Goal: Task Accomplishment & Management: Manage account settings

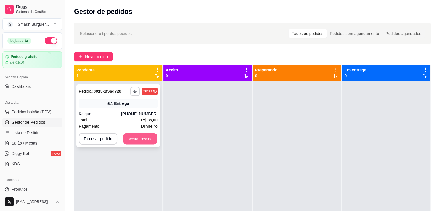
click at [147, 141] on button "Aceitar pedido" at bounding box center [140, 138] width 34 height 11
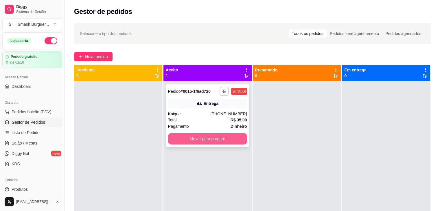
click at [219, 140] on button "Mover para preparo" at bounding box center [207, 139] width 79 height 12
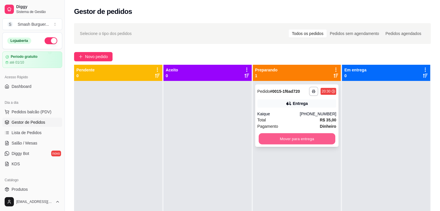
click at [293, 136] on button "Mover para entrega" at bounding box center [296, 138] width 77 height 11
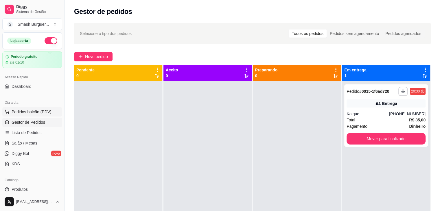
click at [37, 110] on span "Pedidos balcão (PDV)" at bounding box center [32, 112] width 40 height 6
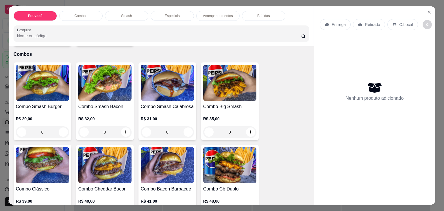
scroll to position [115, 0]
click at [235, 103] on h4 "Combo Big Smash" at bounding box center [229, 106] width 53 height 7
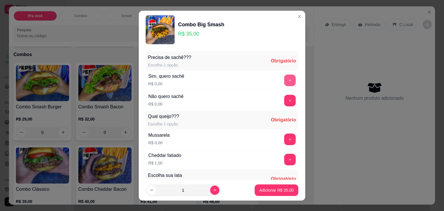
click at [284, 82] on button "+" at bounding box center [290, 81] width 12 height 12
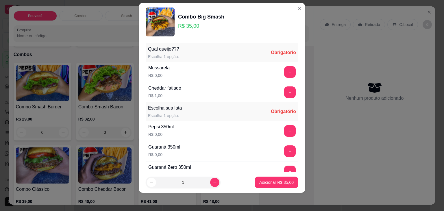
scroll to position [61, 0]
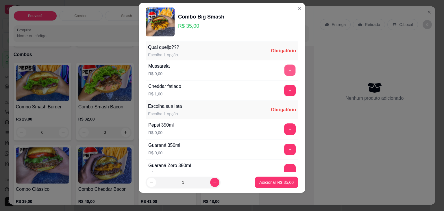
click at [284, 70] on button "+" at bounding box center [289, 69] width 11 height 11
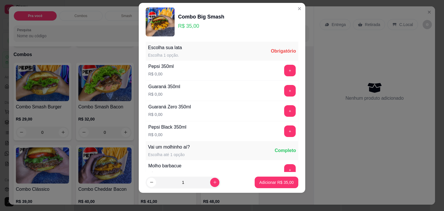
scroll to position [120, 0]
click at [284, 105] on button "+" at bounding box center [290, 111] width 12 height 12
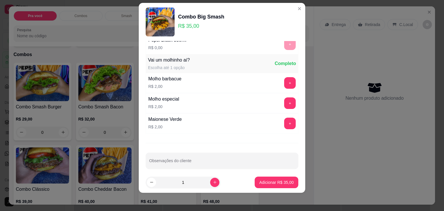
scroll to position [210, 0]
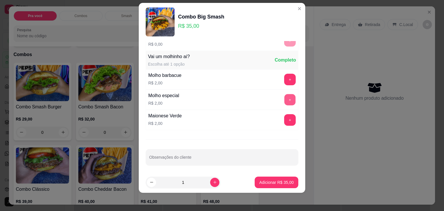
click at [284, 95] on button "+" at bounding box center [289, 99] width 11 height 11
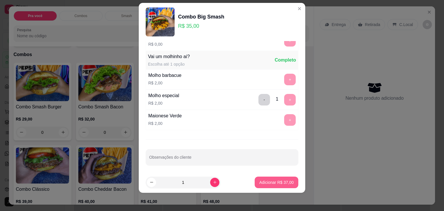
click at [271, 182] on p "Adicionar R$ 37,00" at bounding box center [276, 182] width 34 height 6
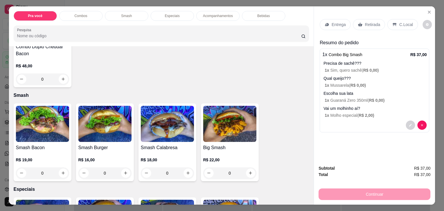
scroll to position [341, 0]
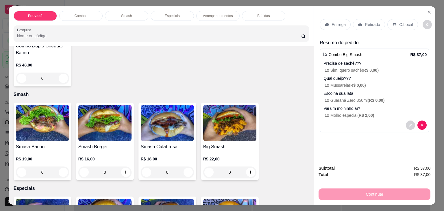
click at [225, 129] on img at bounding box center [229, 123] width 53 height 36
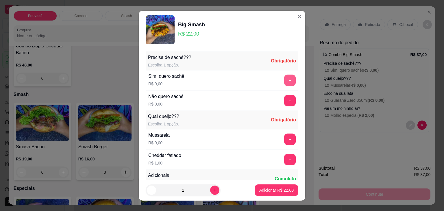
click at [284, 81] on button "+" at bounding box center [290, 81] width 12 height 12
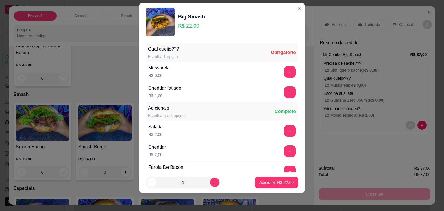
scroll to position [61, 0]
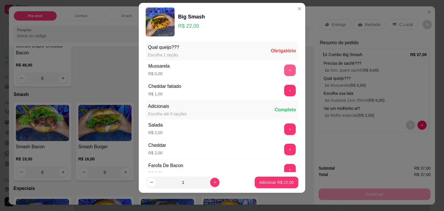
click at [284, 67] on button "+" at bounding box center [290, 70] width 12 height 12
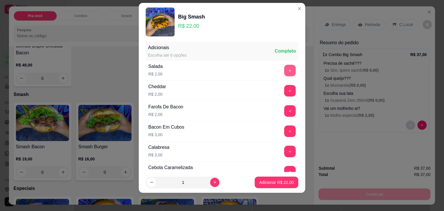
scroll to position [120, 0]
click at [267, 182] on p "Adicionar R$ 22,00" at bounding box center [276, 182] width 34 height 6
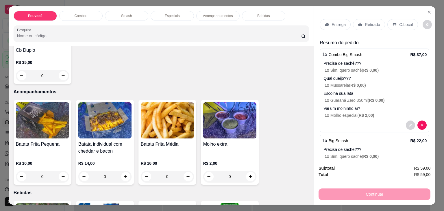
scroll to position [636, 0]
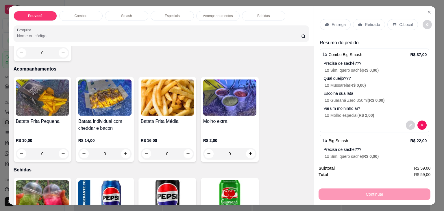
click at [45, 114] on div "Batata Frita Pequena R$ 10,00 0" at bounding box center [43, 119] width 58 height 85
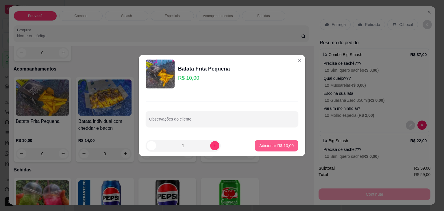
click at [269, 148] on p "Adicionar R$ 10,00" at bounding box center [276, 146] width 34 height 6
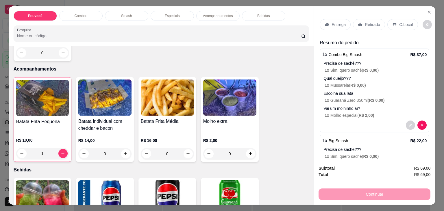
click at [58, 123] on div "Batata Frita Pequena" at bounding box center [42, 124] width 53 height 13
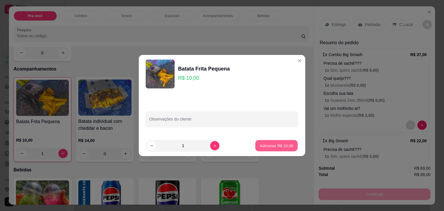
click at [287, 146] on p "Adicionar R$ 10,00" at bounding box center [277, 145] width 34 height 5
type input "2"
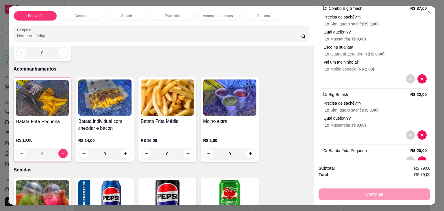
scroll to position [62, 0]
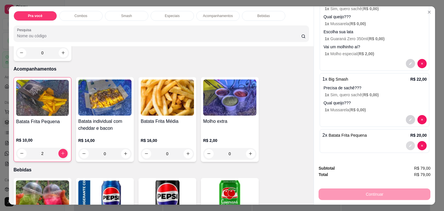
click at [406, 141] on button "decrease-product-quantity" at bounding box center [410, 145] width 9 height 9
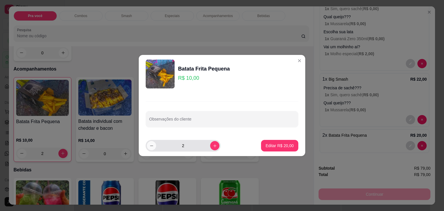
click at [152, 145] on icon "decrease-product-quantity" at bounding box center [151, 146] width 4 height 4
type input "1"
click at [266, 146] on p "Editar R$ 10,00" at bounding box center [280, 146] width 28 height 6
type input "1"
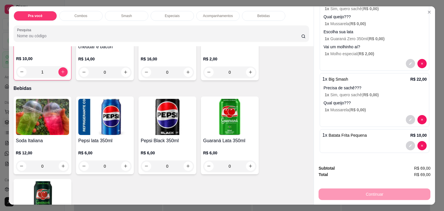
scroll to position [719, 0]
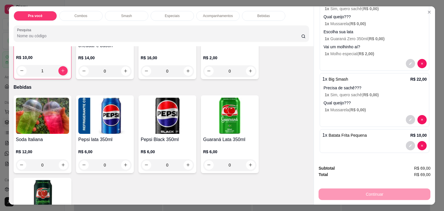
click at [40, 122] on img at bounding box center [42, 116] width 53 height 36
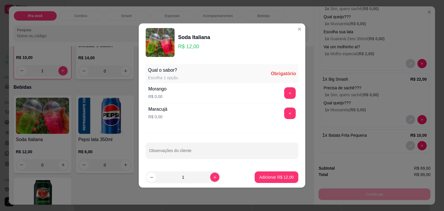
click at [273, 86] on div "Morango R$ 0,00 +" at bounding box center [222, 93] width 153 height 20
click at [287, 93] on button "+" at bounding box center [289, 93] width 11 height 11
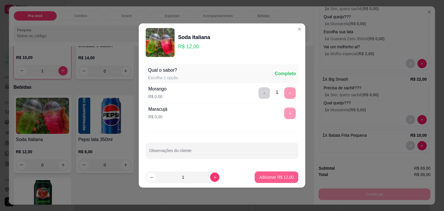
click at [268, 178] on p "Adicionar R$ 12,00" at bounding box center [276, 177] width 34 height 6
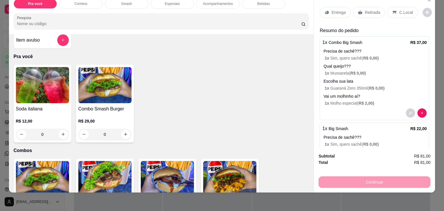
scroll to position [0, 0]
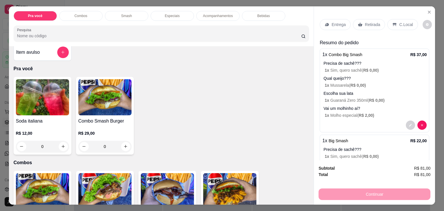
click at [361, 22] on div "Retirada" at bounding box center [369, 24] width 32 height 11
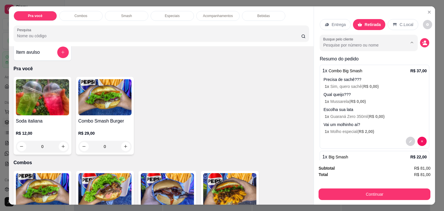
click at [371, 42] on input "Busque pelo cliente" at bounding box center [360, 45] width 75 height 6
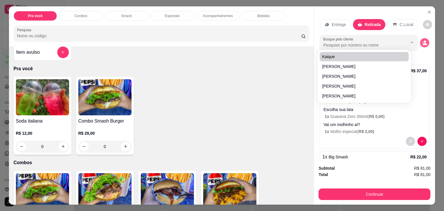
click at [423, 43] on icon "decrease-product-quantity" at bounding box center [425, 44] width 4 height 2
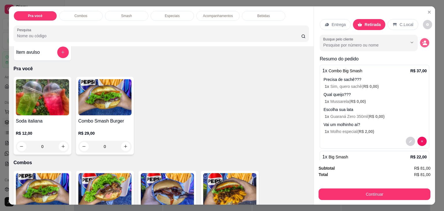
click at [421, 42] on button "decrease-product-quantity" at bounding box center [424, 42] width 9 height 9
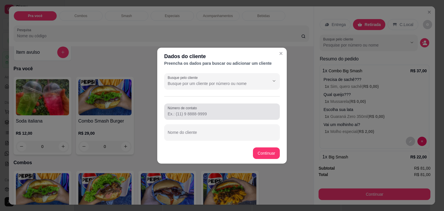
click at [214, 118] on div "Número de contato" at bounding box center [222, 111] width 116 height 16
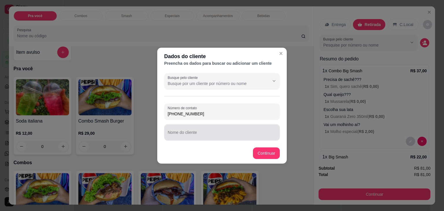
type input "[PHONE_NUMBER]"
click at [203, 131] on div at bounding box center [222, 133] width 109 height 12
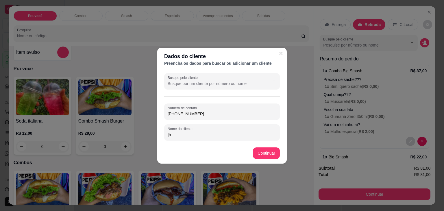
type input "|"
type input "[PERSON_NAME]"
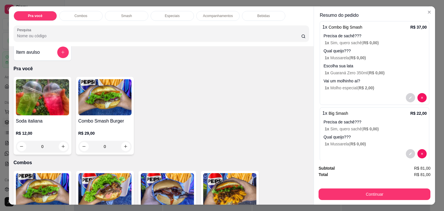
scroll to position [55, 0]
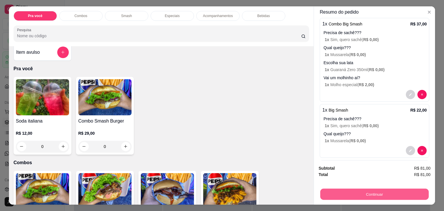
click at [360, 192] on button "Continuar" at bounding box center [374, 194] width 108 height 11
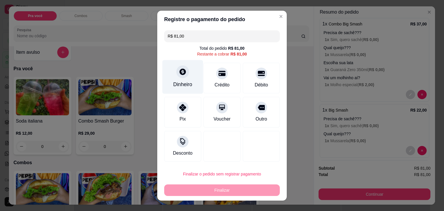
click at [179, 75] on div at bounding box center [182, 71] width 13 height 13
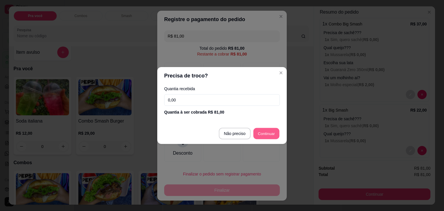
type input "R$ 0,00"
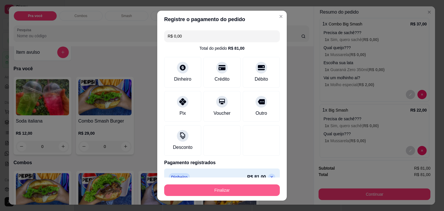
click at [219, 189] on button "Finalizar" at bounding box center [222, 190] width 116 height 12
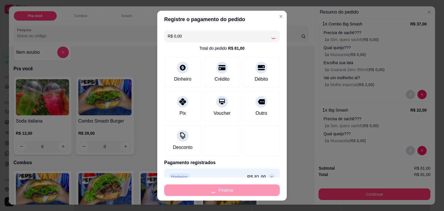
type input "0"
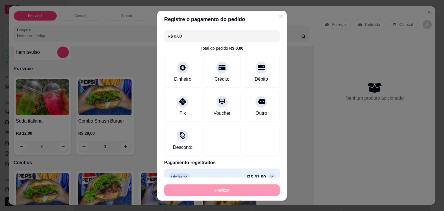
type input "-R$ 81,00"
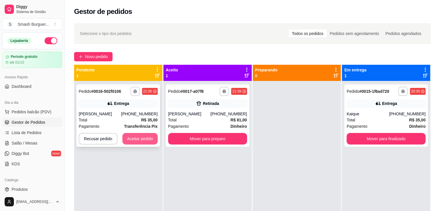
click at [136, 138] on button "Aceitar pedido" at bounding box center [139, 139] width 35 height 12
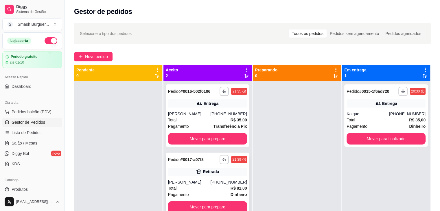
click at [190, 181] on div "[PERSON_NAME]" at bounding box center [189, 182] width 42 height 6
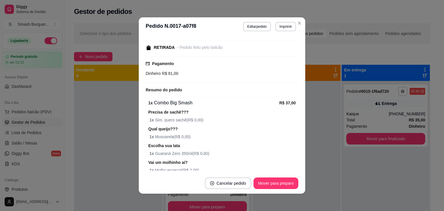
scroll to position [68, 0]
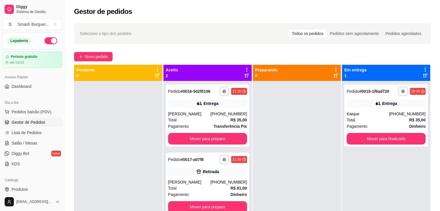
click at [199, 181] on div "[PERSON_NAME]" at bounding box center [189, 182] width 42 height 6
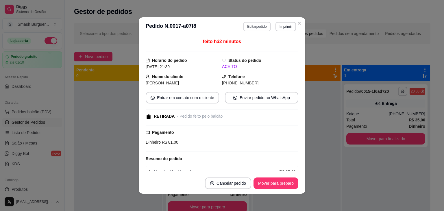
click at [260, 26] on button "Editar pedido" at bounding box center [256, 26] width 27 height 9
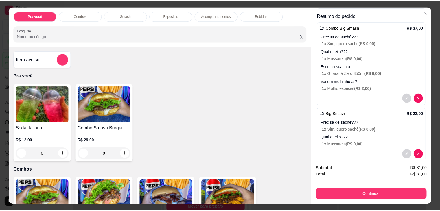
scroll to position [0, 0]
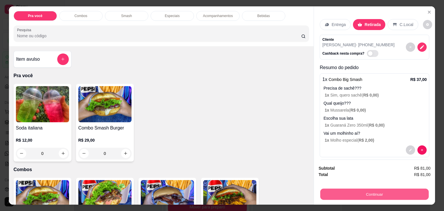
click at [340, 193] on button "Continuar" at bounding box center [374, 194] width 108 height 11
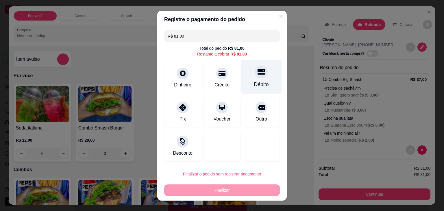
click at [254, 81] on div "Débito" at bounding box center [261, 85] width 15 height 8
type input "R$ 0,00"
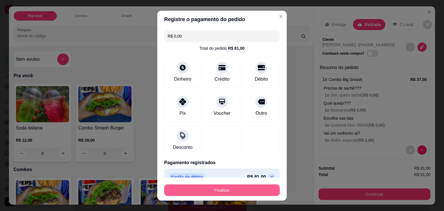
click at [207, 189] on button "Finalizar" at bounding box center [222, 190] width 116 height 12
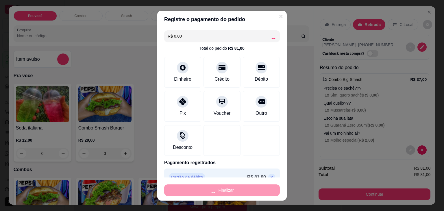
type input "0"
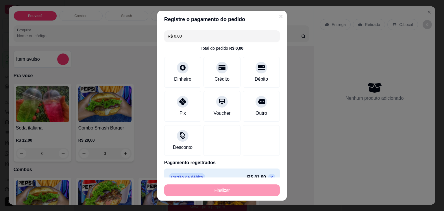
type input "-R$ 81,00"
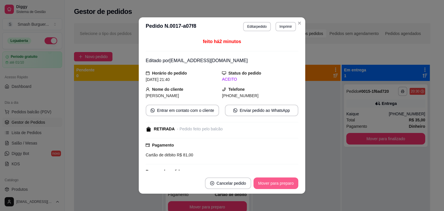
click at [265, 184] on button "Mover para preparo" at bounding box center [275, 183] width 45 height 12
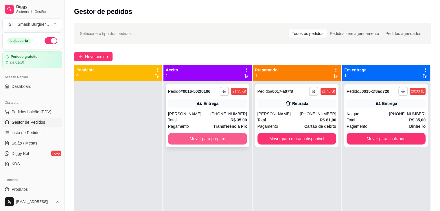
click at [216, 137] on button "Mover para preparo" at bounding box center [207, 139] width 79 height 12
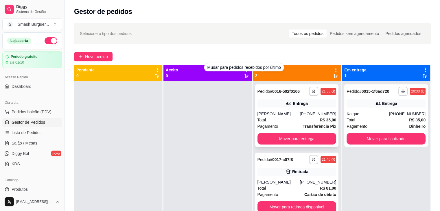
click at [295, 119] on div "Total R$ 35,00" at bounding box center [296, 120] width 79 height 6
